Goal: Check status: Check status

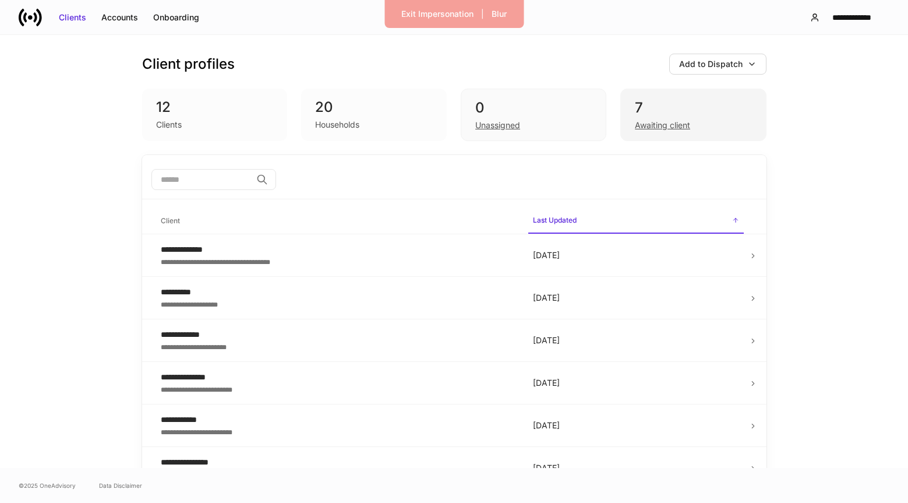
click at [691, 115] on div "7" at bounding box center [693, 107] width 117 height 19
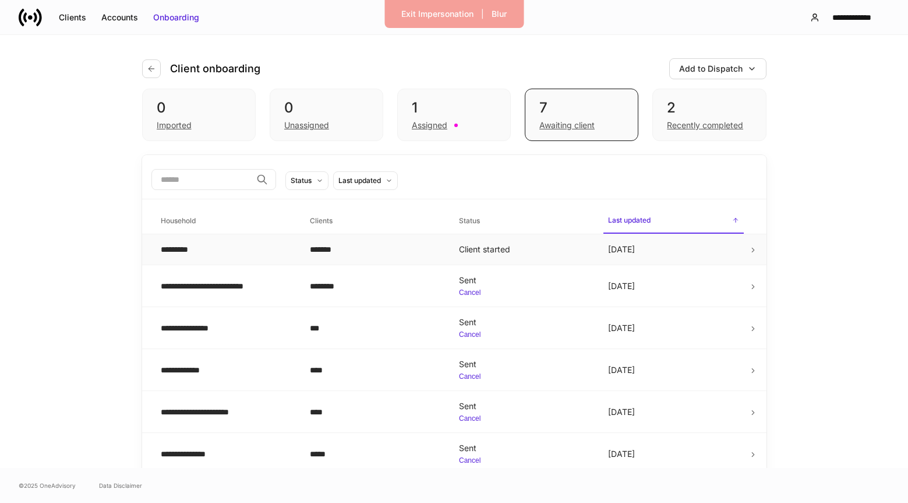
scroll to position [48, 0]
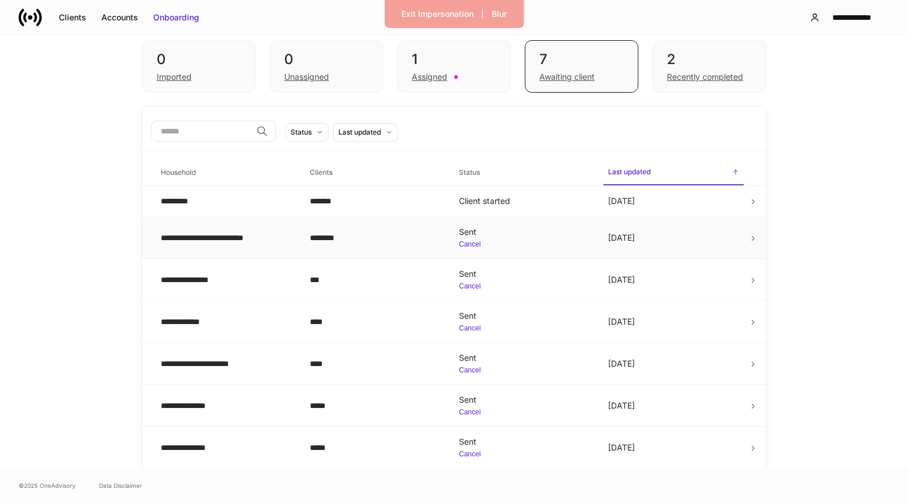
click at [398, 232] on div "********" at bounding box center [375, 238] width 131 height 12
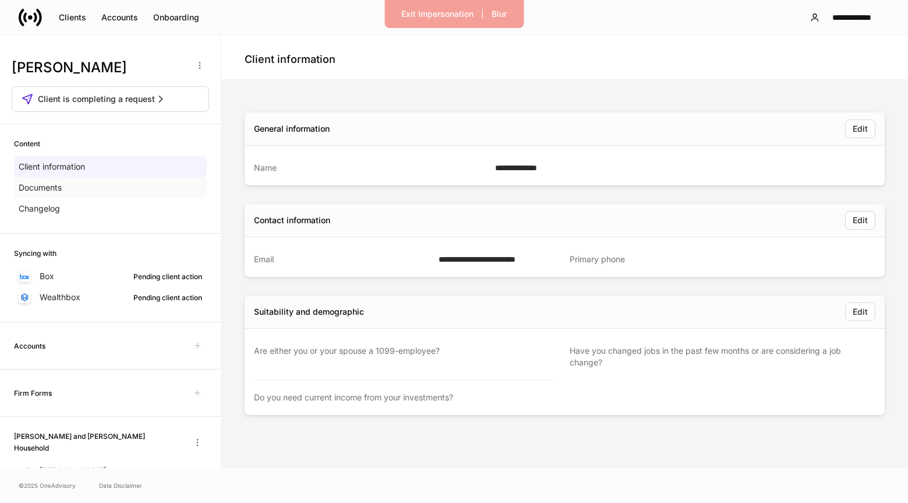
click at [91, 189] on div "Documents" at bounding box center [110, 187] width 193 height 21
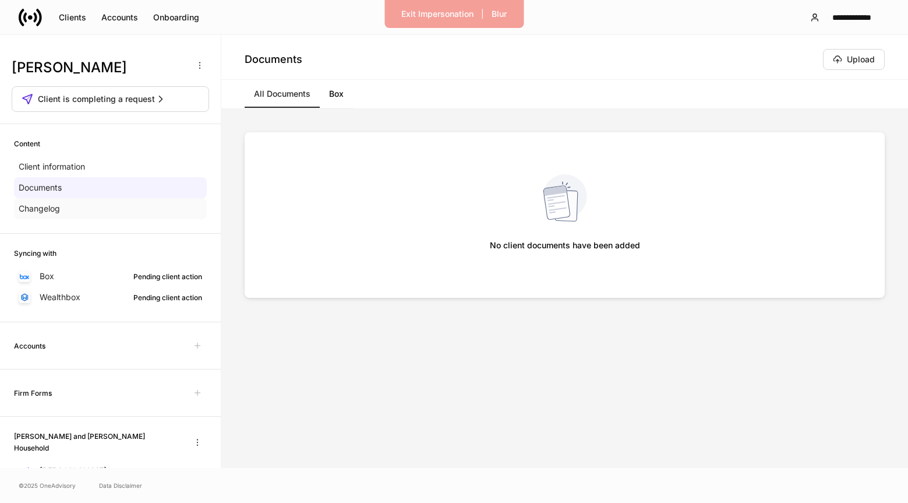
click at [111, 205] on div "Changelog" at bounding box center [110, 208] width 193 height 21
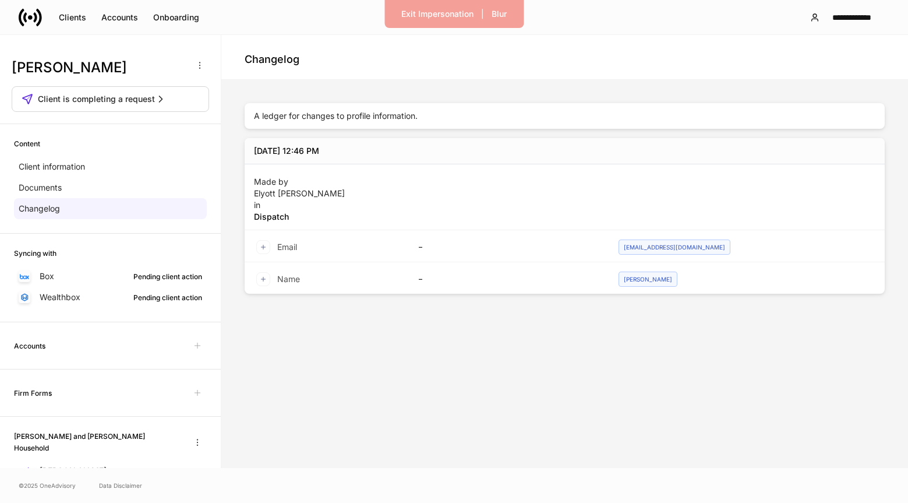
scroll to position [43, 0]
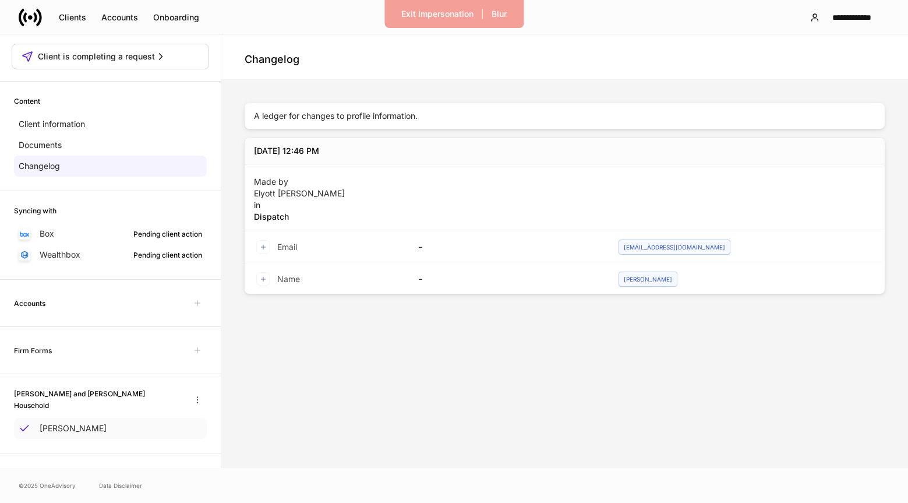
click at [89, 432] on div "[PERSON_NAME]" at bounding box center [110, 428] width 193 height 21
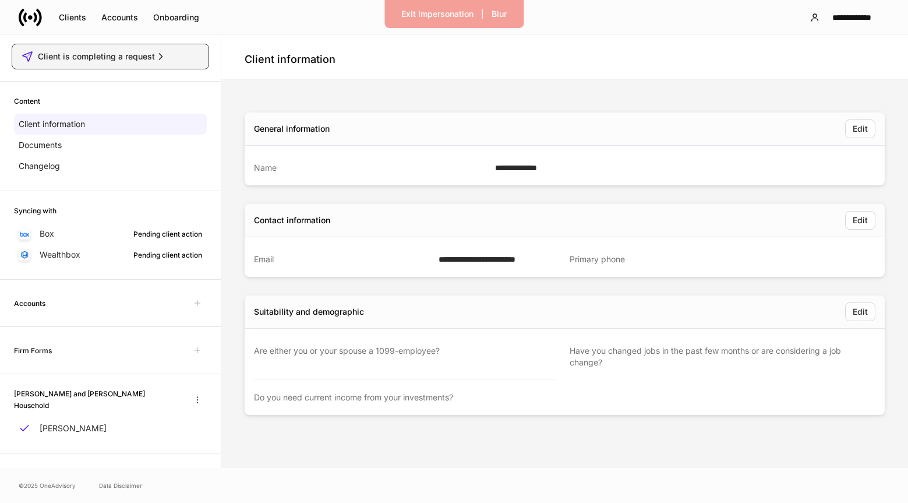
click at [107, 66] on button "Client is completing a request" at bounding box center [111, 57] width 198 height 26
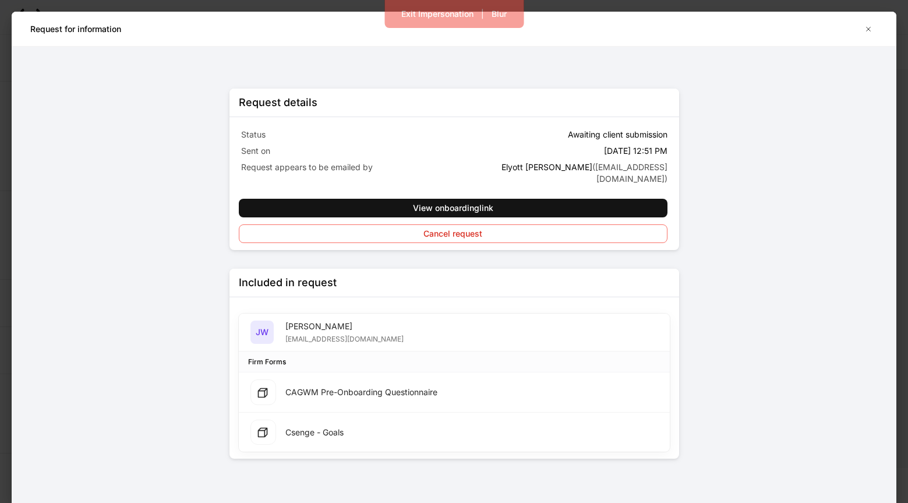
click at [326, 386] on div "CAGWM Pre-Onboarding Questionnaire" at bounding box center [362, 392] width 152 height 12
click at [295, 386] on div "CAGWM Pre-Onboarding Questionnaire" at bounding box center [362, 392] width 152 height 12
click at [295, 420] on div "Csenge - Goals" at bounding box center [297, 433] width 93 height 26
click at [274, 379] on div at bounding box center [264, 392] width 26 height 26
click at [270, 379] on div at bounding box center [264, 392] width 26 height 26
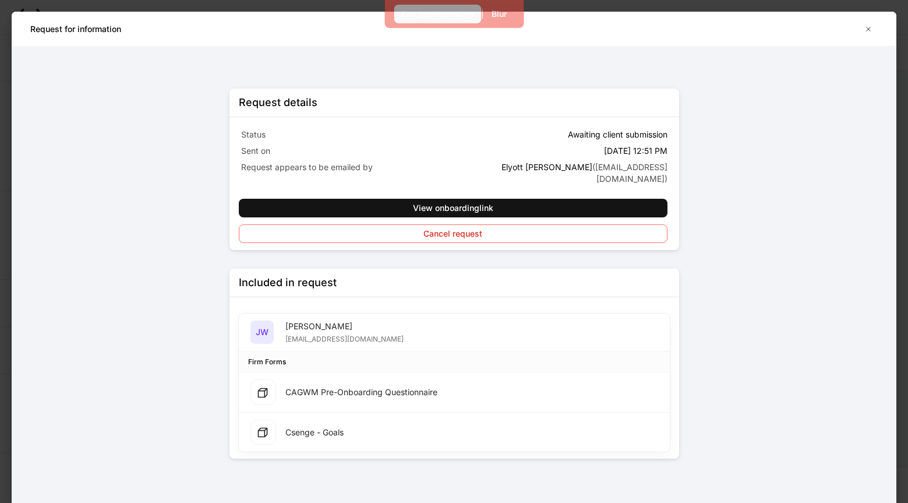
click at [442, 13] on div "Exit Impersonation" at bounding box center [437, 14] width 72 height 12
